Goal: Find specific page/section: Find specific page/section

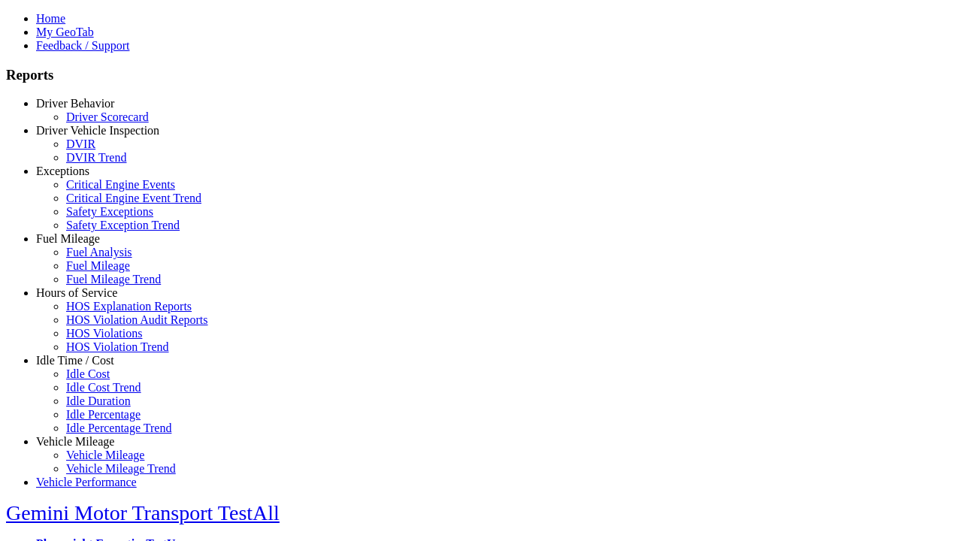
click at [86, 367] on link "Idle Time / Cost" at bounding box center [75, 360] width 78 height 13
click at [98, 408] on link "Idle Percentage" at bounding box center [103, 414] width 74 height 13
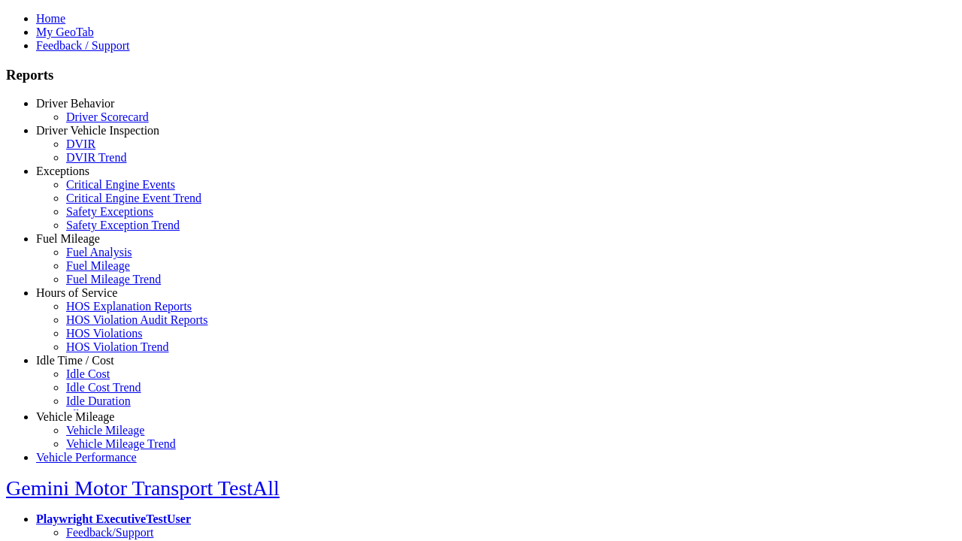
scroll to position [13, 0]
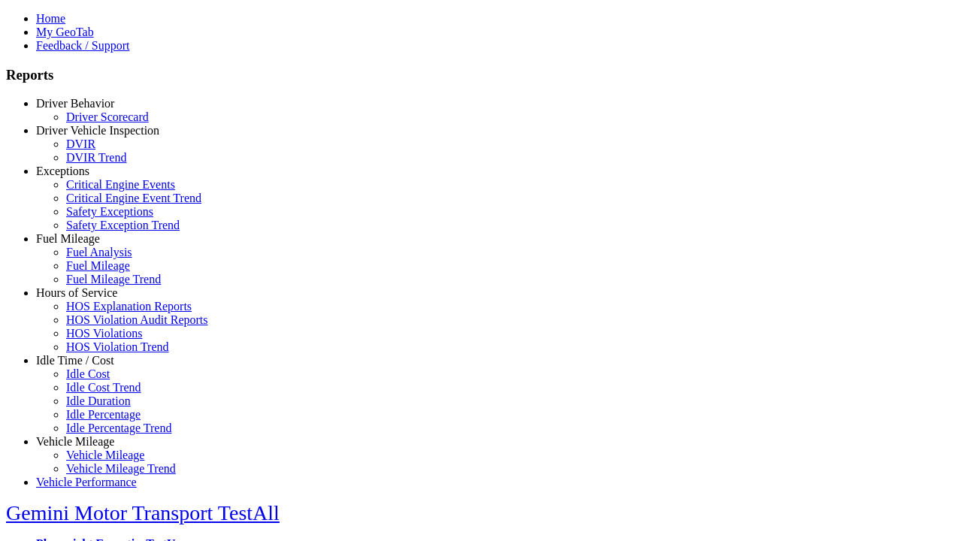
type input "*********"
